Goal: Transaction & Acquisition: Book appointment/travel/reservation

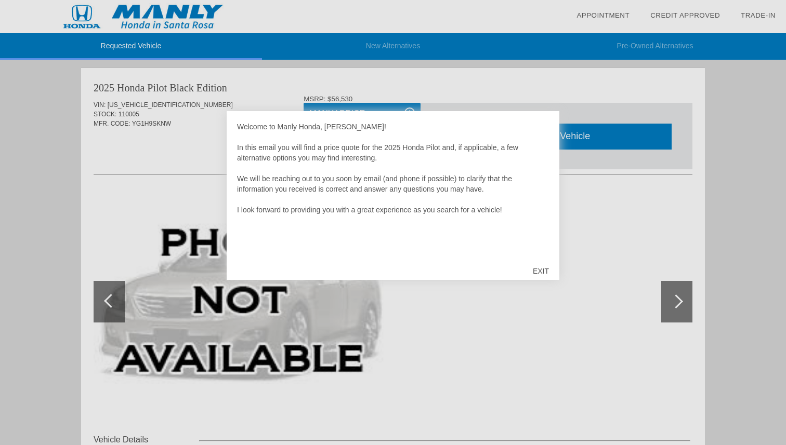
drag, startPoint x: 515, startPoint y: 318, endPoint x: 534, endPoint y: 228, distance: 92.7
click at [527, 271] on div "Welcome to Manly Honda, Anthony! In this email you will find a price quote for …" at bounding box center [393, 222] width 786 height 445
drag, startPoint x: 676, startPoint y: 445, endPoint x: 662, endPoint y: 445, distance: 14.0
click at [662, 445] on div at bounding box center [393, 222] width 786 height 445
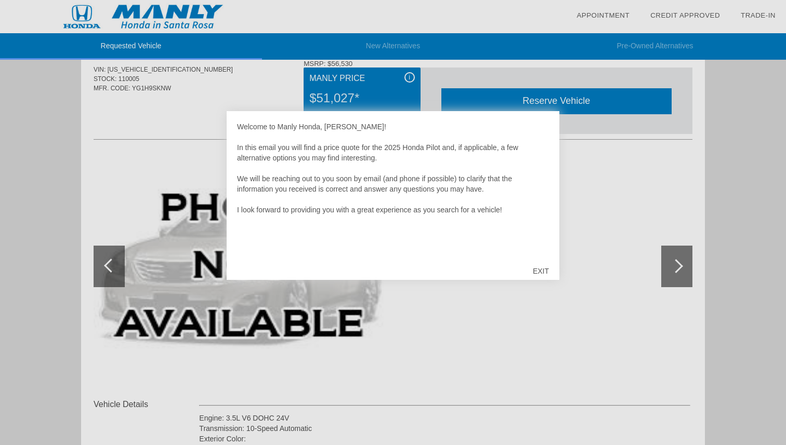
scroll to position [38, 0]
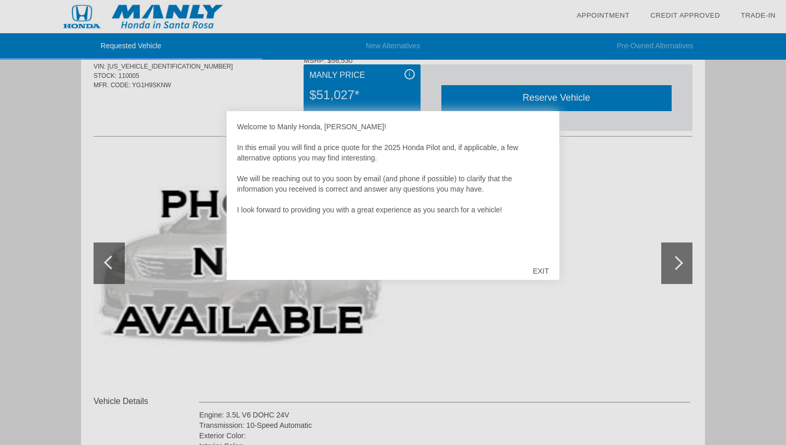
click at [543, 275] on div "EXIT" at bounding box center [540, 271] width 37 height 31
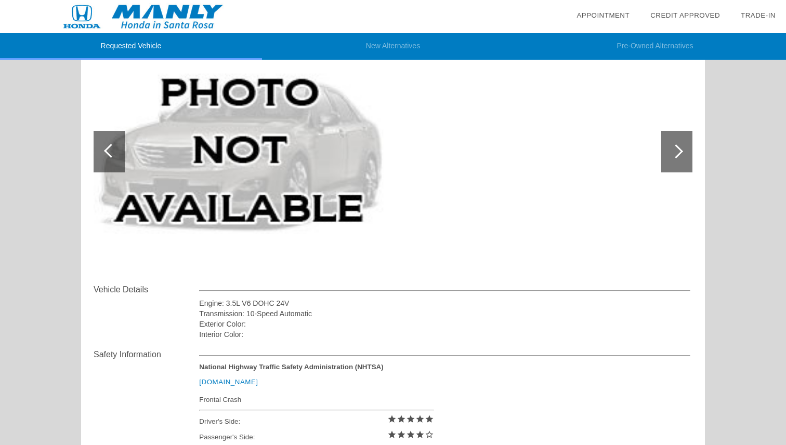
scroll to position [0, 0]
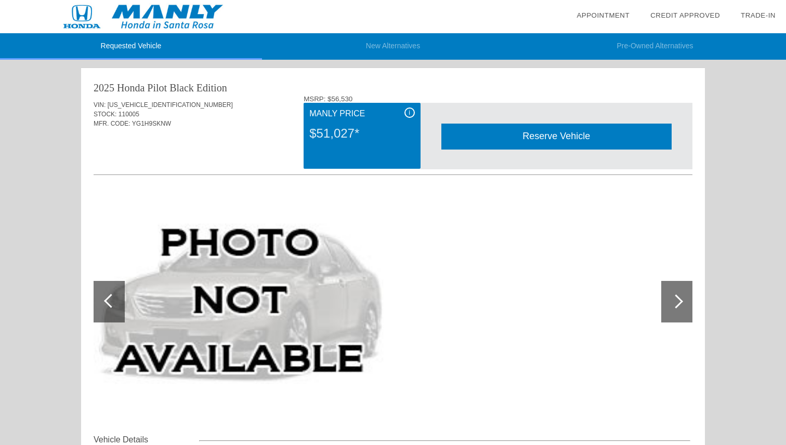
click at [375, 176] on div at bounding box center [393, 304] width 599 height 259
click at [162, 23] on img at bounding box center [143, 16] width 286 height 33
click at [410, 113] on div "i" at bounding box center [409, 113] width 10 height 10
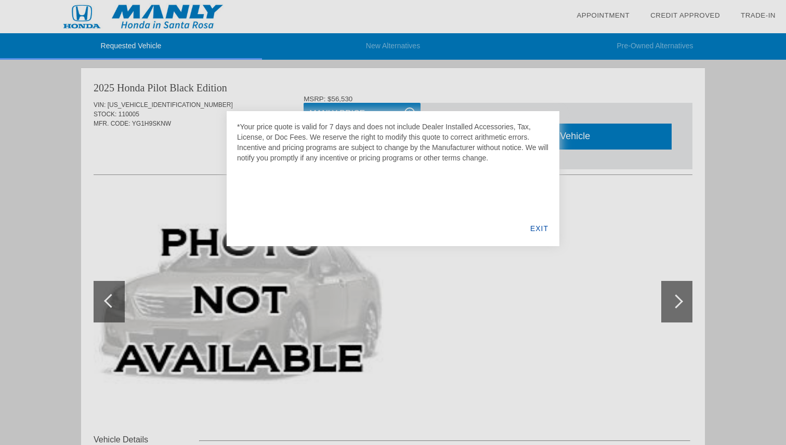
click at [585, 241] on div at bounding box center [393, 222] width 786 height 445
click at [534, 224] on div "EXIT" at bounding box center [539, 228] width 40 height 35
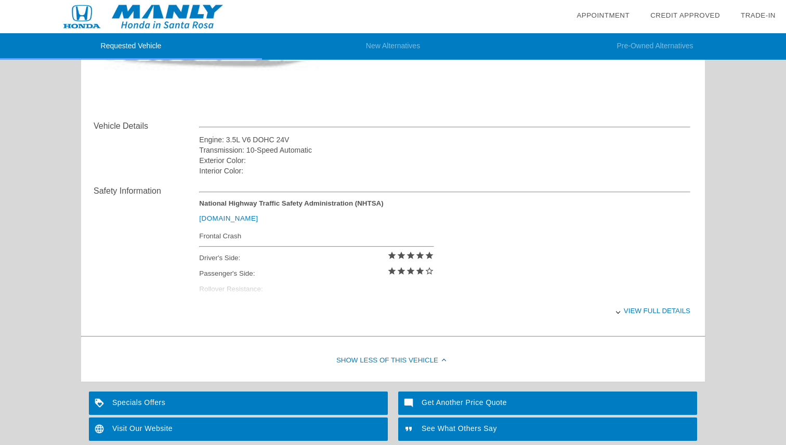
scroll to position [328, 0]
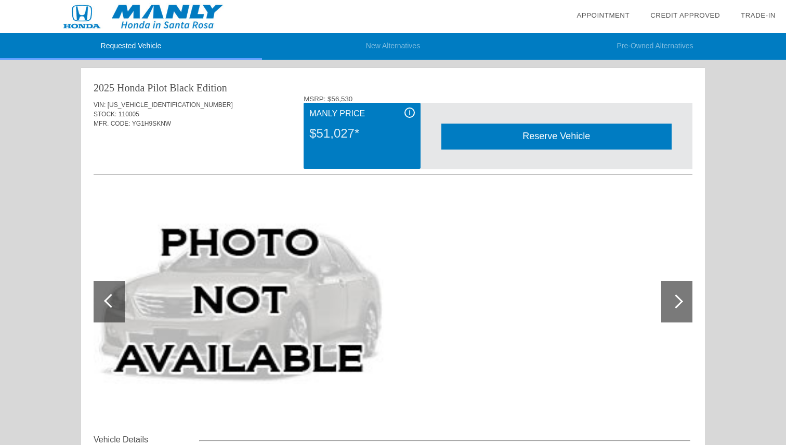
click at [547, 139] on div "Reserve Vehicle" at bounding box center [556, 136] width 230 height 25
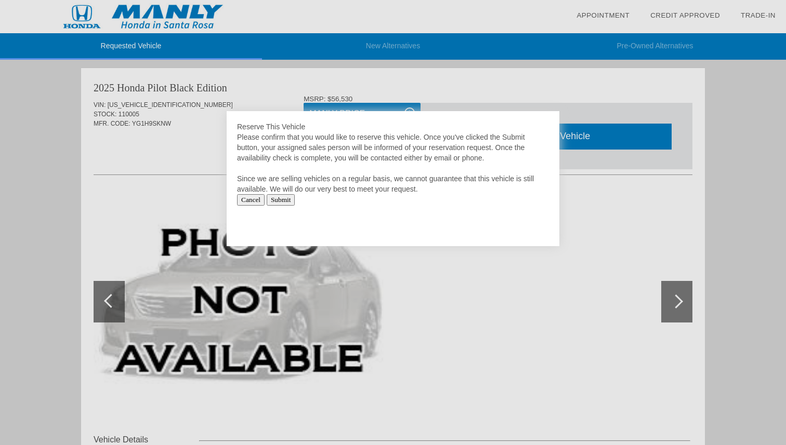
click at [283, 198] on input "Submit" at bounding box center [281, 199] width 29 height 11
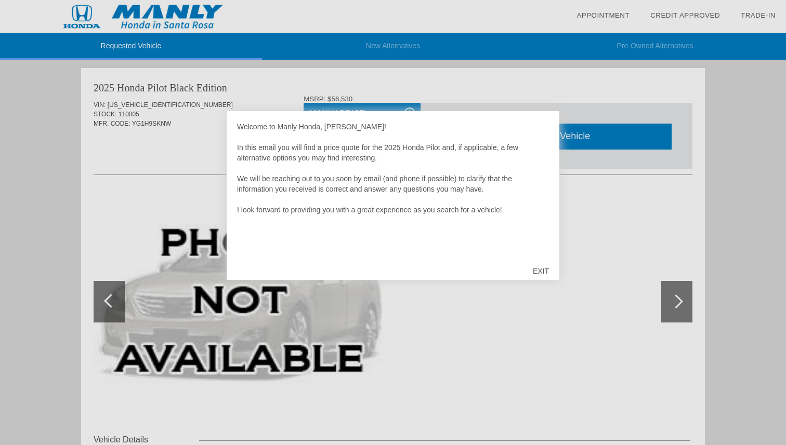
click at [546, 267] on div "EXIT" at bounding box center [540, 271] width 37 height 31
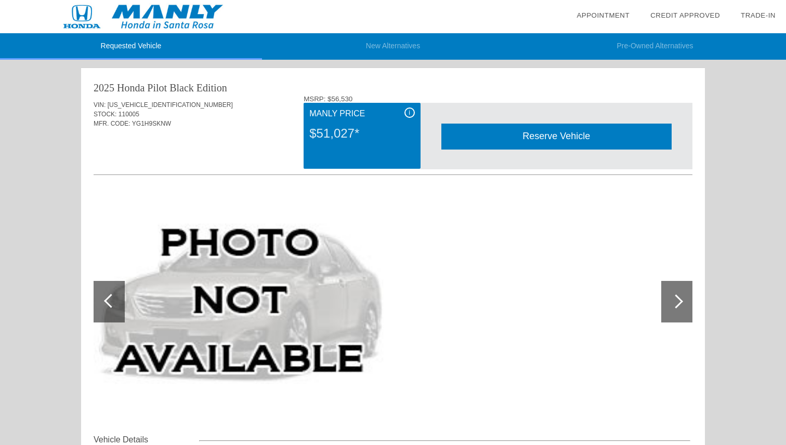
click at [156, 12] on img at bounding box center [143, 16] width 286 height 33
click at [407, 112] on div "i" at bounding box center [409, 113] width 10 height 10
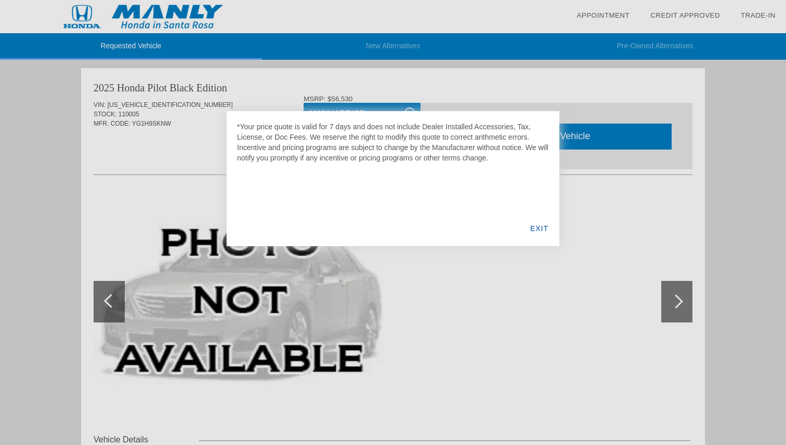
click at [594, 259] on div at bounding box center [393, 222] width 786 height 445
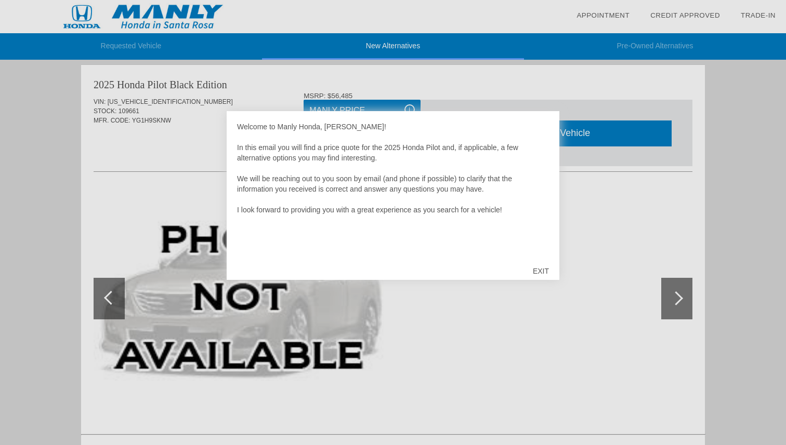
click at [542, 274] on div "EXIT" at bounding box center [540, 271] width 37 height 31
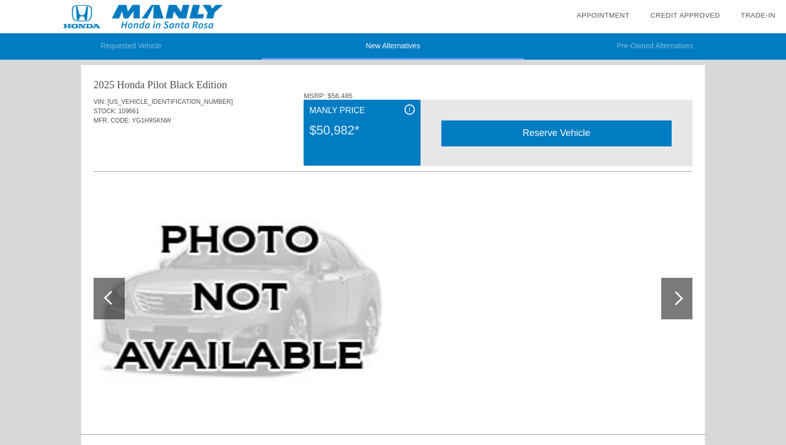
click at [130, 108] on span "109661" at bounding box center [128, 111] width 21 height 7
copy span "109661"
click at [135, 28] on img at bounding box center [143, 16] width 286 height 33
